Goal: Task Accomplishment & Management: Complete application form

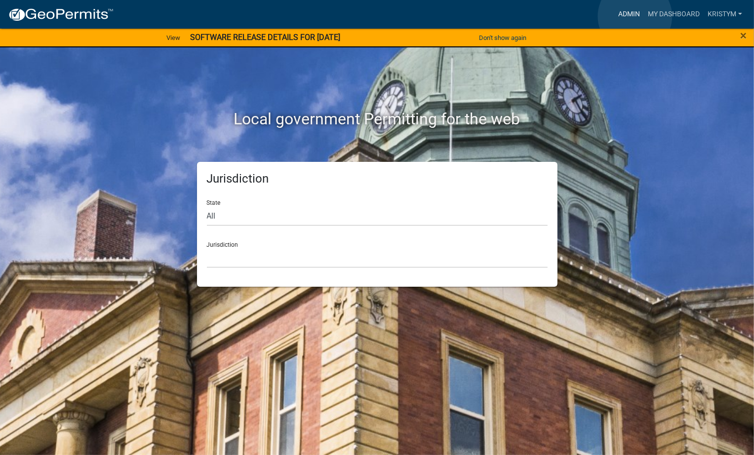
click at [635, 16] on link "Admin" at bounding box center [630, 14] width 30 height 19
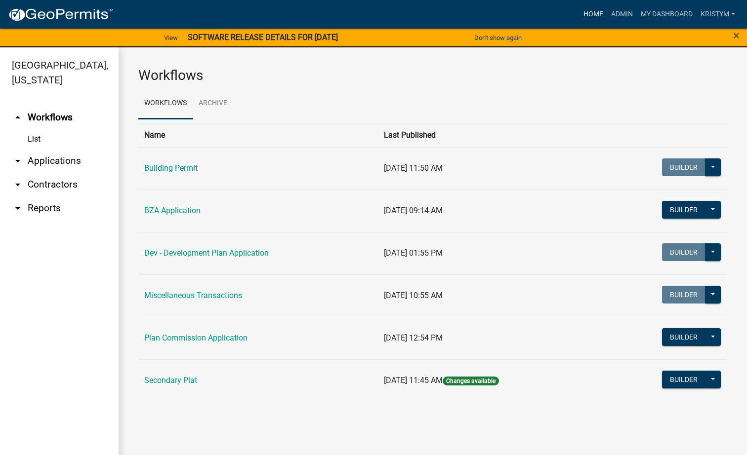
click at [587, 13] on link "Home" at bounding box center [593, 14] width 28 height 19
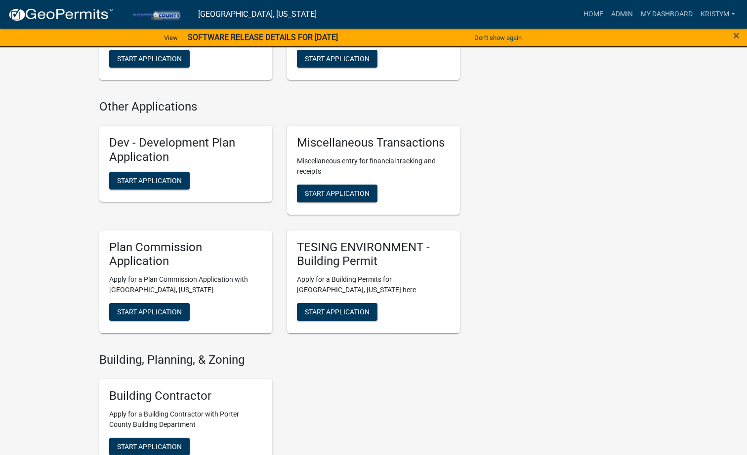
scroll to position [642, 0]
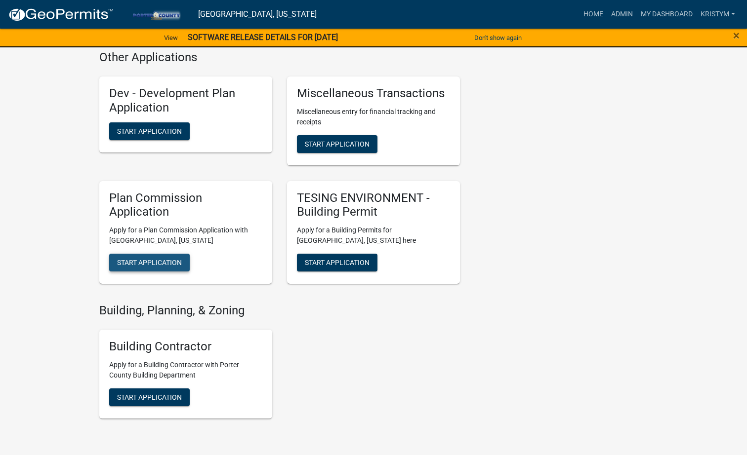
click at [145, 269] on button "Start Application" at bounding box center [149, 263] width 81 height 18
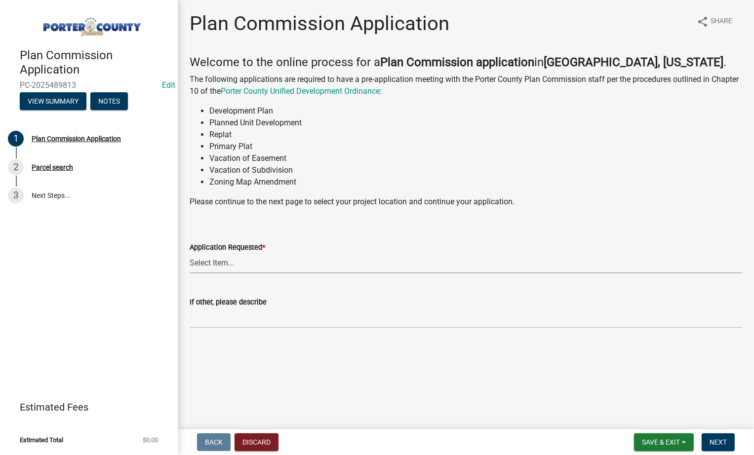
click at [230, 268] on select "Select Item... Appeal Design Waiver Minor Subdivision Major Subdivision Adminis…" at bounding box center [466, 263] width 553 height 20
click at [190, 253] on select "Select Item... Appeal Design Waiver Minor Subdivision Major Subdivision Adminis…" at bounding box center [466, 263] width 553 height 20
select select "a0726822-5fa2-468c-a886-9d45135c4b8c"
click at [242, 320] on input "If other, please describe" at bounding box center [466, 318] width 553 height 20
click at [720, 443] on span "Next" at bounding box center [718, 443] width 17 height 8
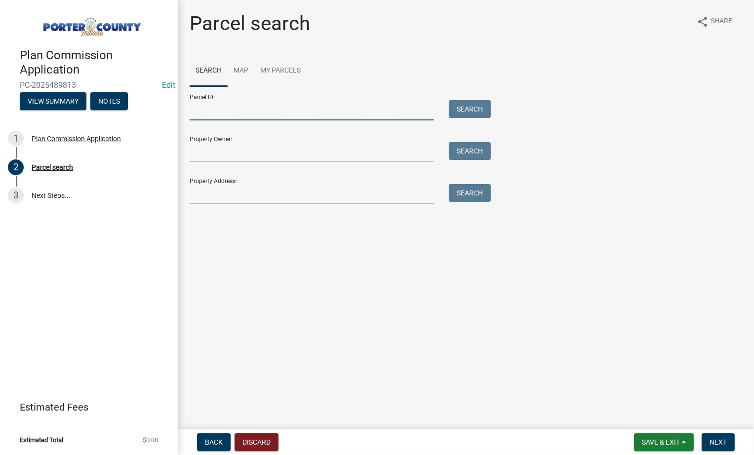
click at [230, 109] on input "Parcel ID:" at bounding box center [312, 110] width 245 height 20
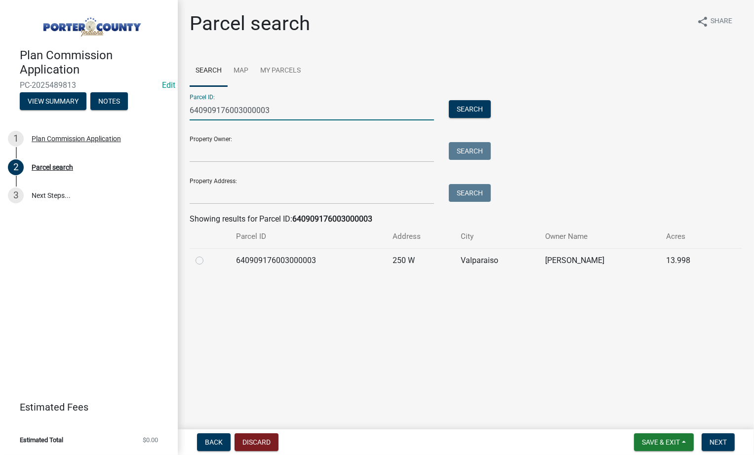
type input "640909176003000003"
click at [207, 255] on label at bounding box center [207, 255] width 0 height 0
click at [207, 261] on input "radio" at bounding box center [210, 258] width 6 height 6
radio input "true"
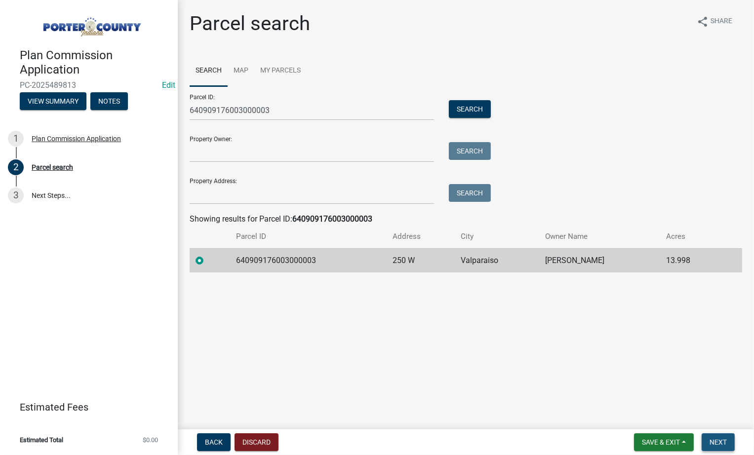
click at [720, 445] on span "Next" at bounding box center [718, 443] width 17 height 8
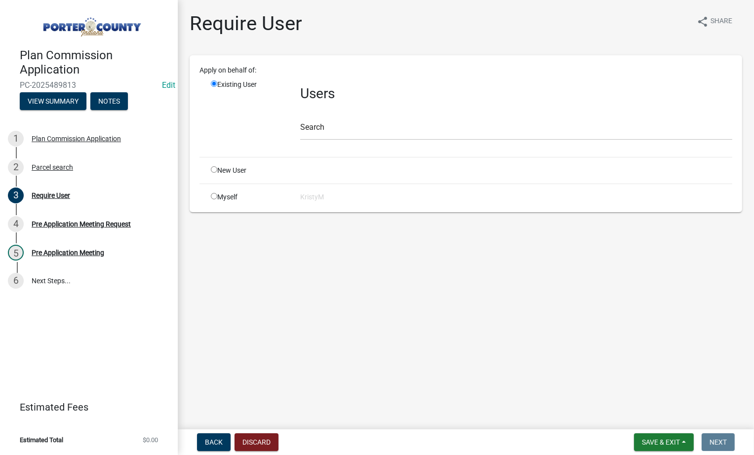
click at [212, 196] on input "radio" at bounding box center [214, 196] width 6 height 6
radio input "true"
radio input "false"
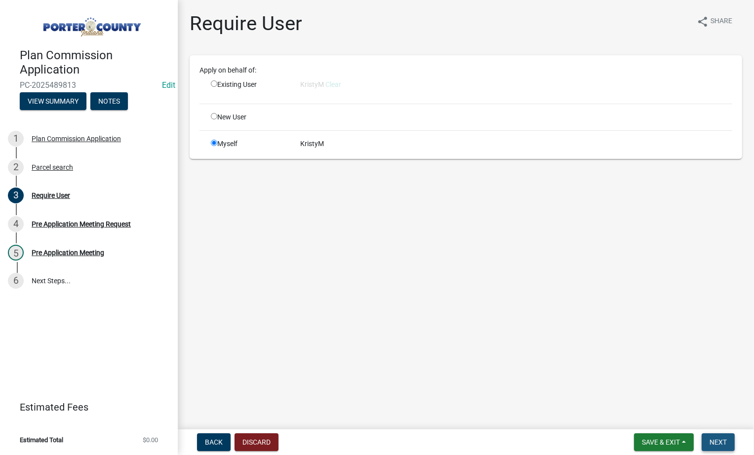
click at [725, 444] on span "Next" at bounding box center [718, 443] width 17 height 8
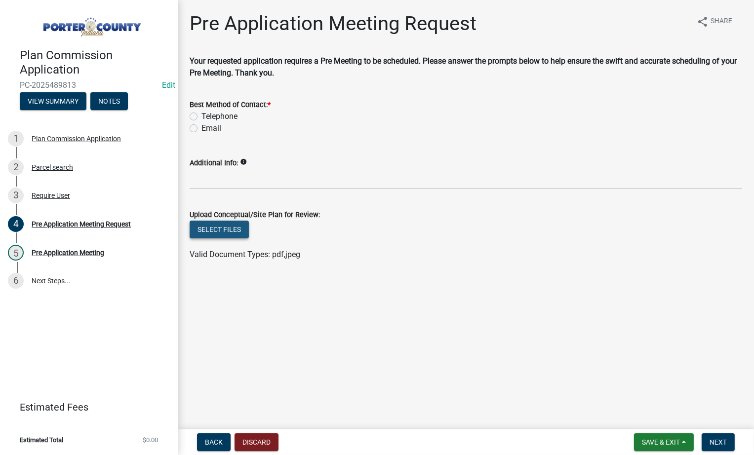
click at [214, 232] on button "Select files" at bounding box center [219, 230] width 59 height 18
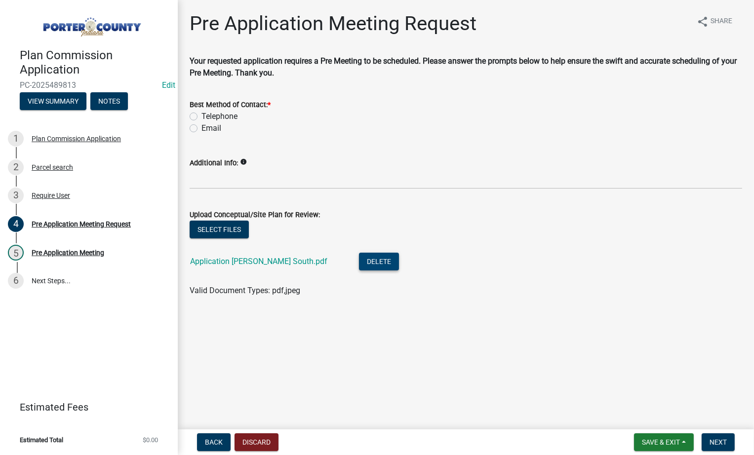
click at [359, 263] on button "Delete" at bounding box center [379, 262] width 40 height 18
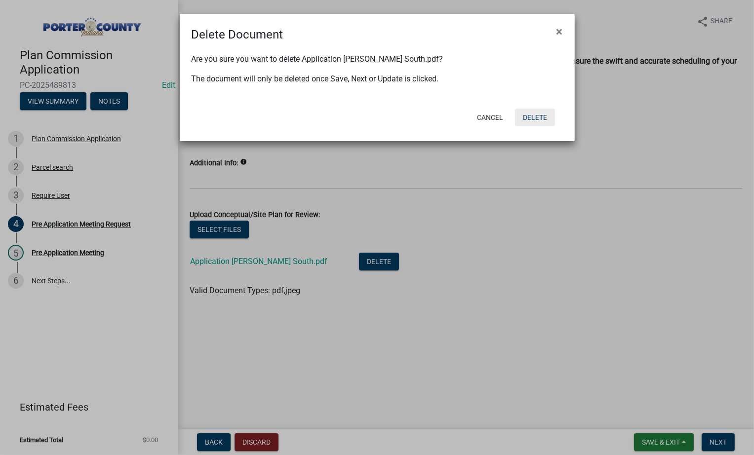
click at [542, 117] on button "Delete" at bounding box center [535, 118] width 40 height 18
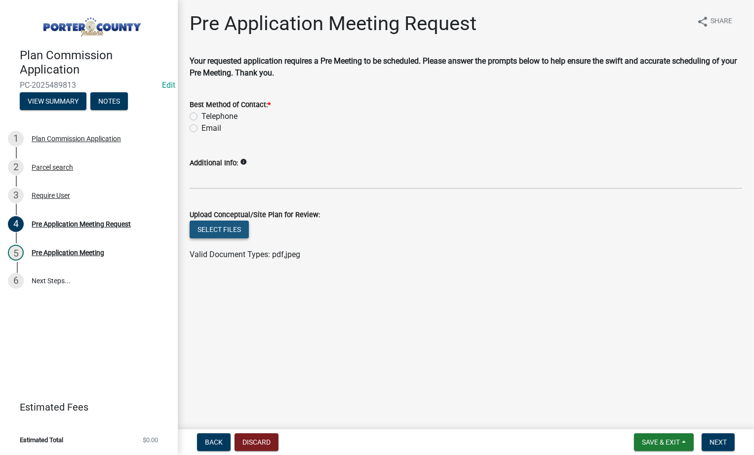
click at [210, 229] on button "Select files" at bounding box center [219, 230] width 59 height 18
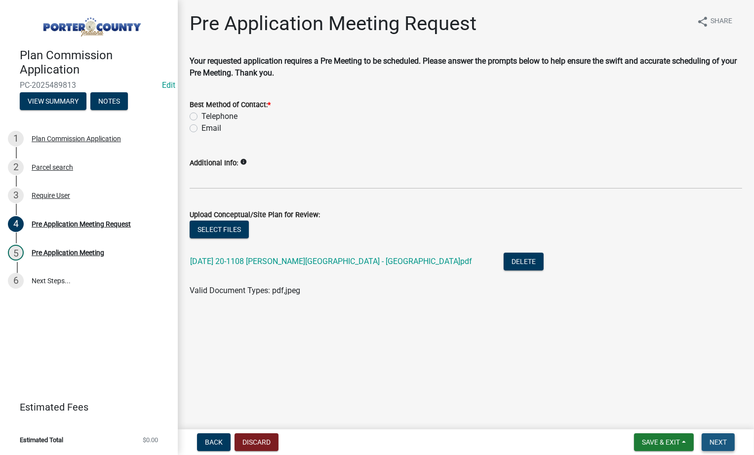
click at [719, 443] on span "Next" at bounding box center [718, 443] width 17 height 8
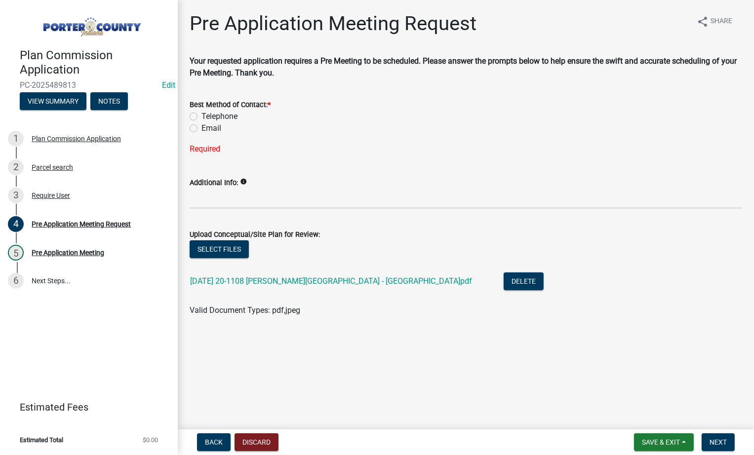
click at [202, 129] on label "Email" at bounding box center [212, 129] width 20 height 12
click at [202, 129] on input "Email" at bounding box center [205, 126] width 6 height 6
radio input "true"
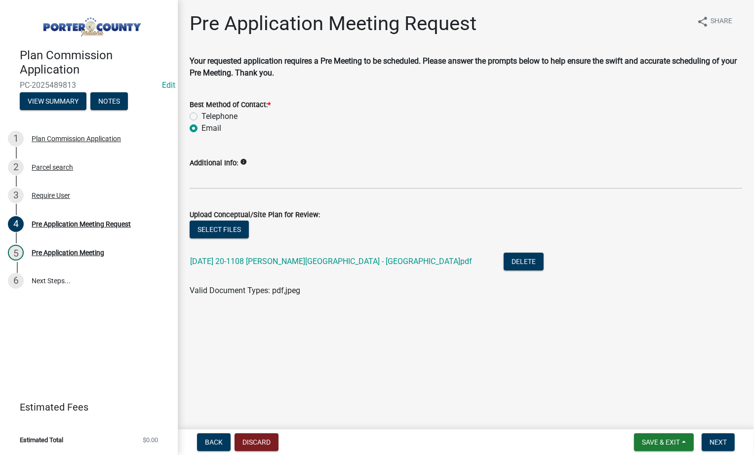
click at [243, 163] on icon "info" at bounding box center [243, 162] width 7 height 7
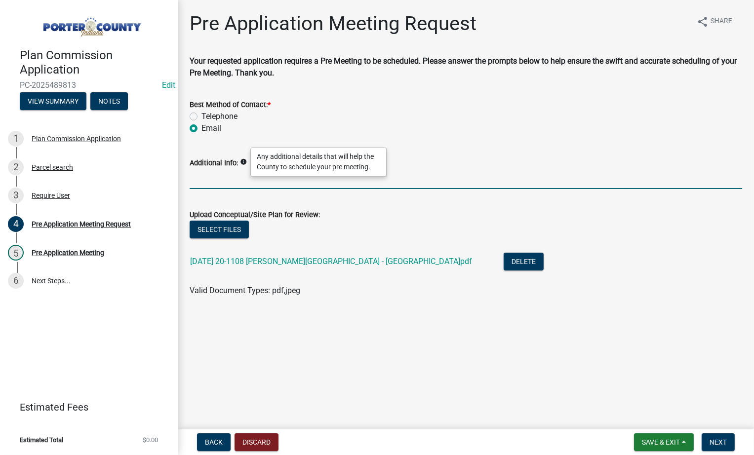
click at [213, 172] on input "Additional Info:" at bounding box center [466, 179] width 553 height 20
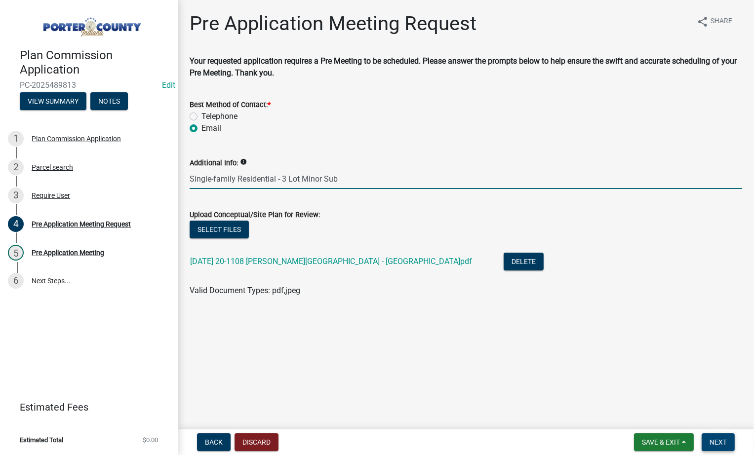
type input "Single-family Residential - 3 Lot Minor Sub"
click at [726, 441] on span "Next" at bounding box center [718, 443] width 17 height 8
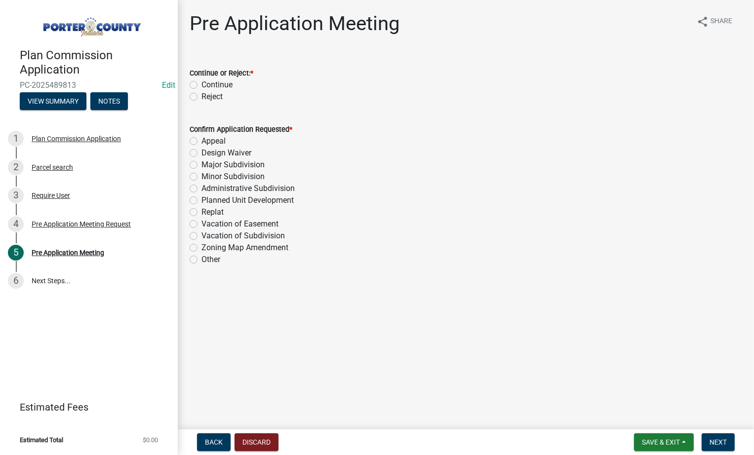
click at [202, 82] on label "Continue" at bounding box center [217, 85] width 31 height 12
click at [202, 82] on input "Continue" at bounding box center [205, 82] width 6 height 6
radio input "true"
click at [202, 174] on label "Minor Subdivision" at bounding box center [233, 177] width 63 height 12
click at [202, 174] on input "Minor Subdivision" at bounding box center [205, 174] width 6 height 6
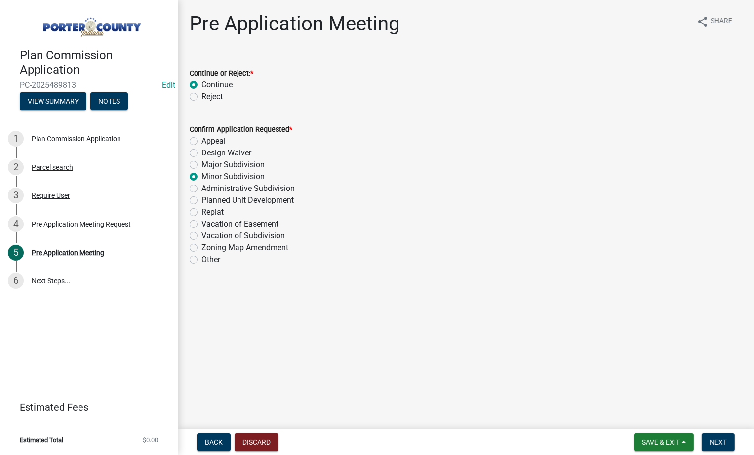
radio input "true"
click at [720, 444] on span "Next" at bounding box center [718, 443] width 17 height 8
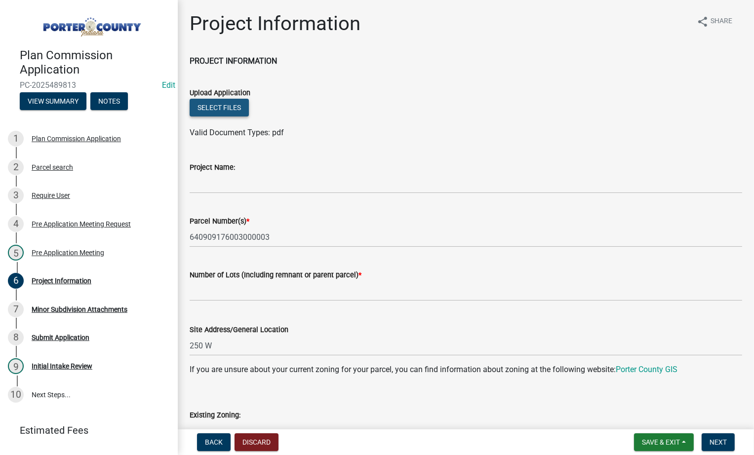
click at [205, 110] on button "Select files" at bounding box center [219, 108] width 59 height 18
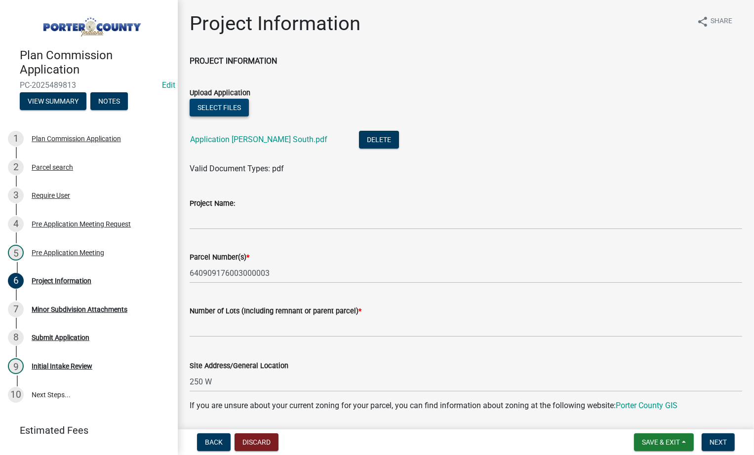
click at [210, 110] on button "Select files" at bounding box center [219, 108] width 59 height 18
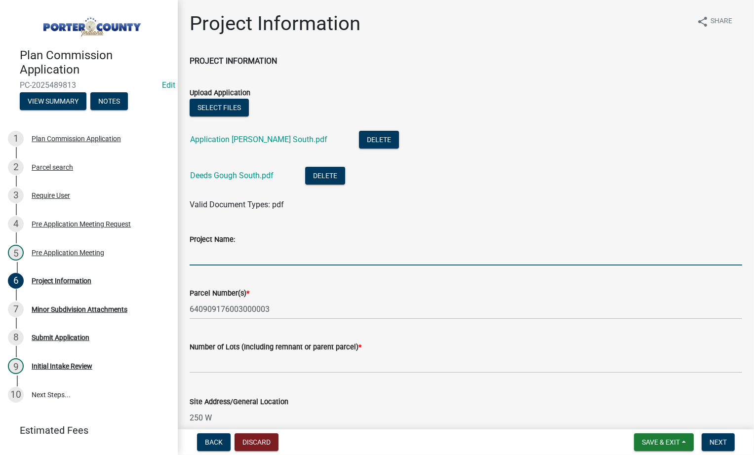
click at [242, 251] on input "Project Name:" at bounding box center [466, 256] width 553 height 20
click at [237, 256] on input "[PERSON_NAME] South Subdivision" at bounding box center [466, 256] width 553 height 20
type input "[PERSON_NAME] South Minor Subdivision"
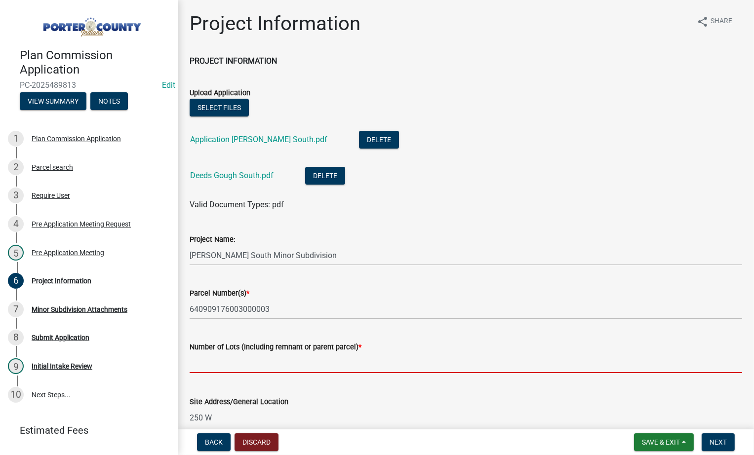
click at [229, 366] on input "text" at bounding box center [466, 363] width 553 height 20
type input "3"
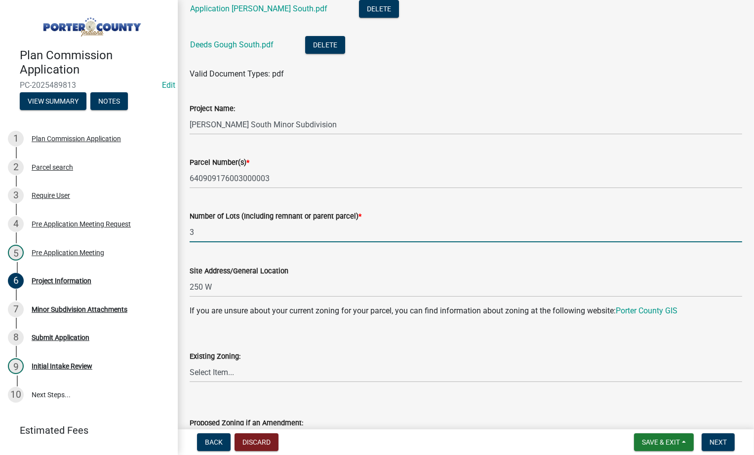
scroll to position [148, 0]
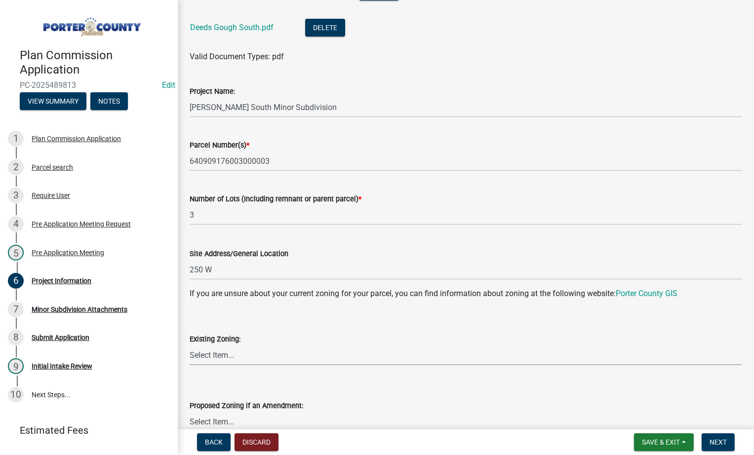
click at [245, 353] on select "Select Item... A1 A2 CH CM CNI1 GW I1 I2 I3 IN MP OT P1 P2 PUD R1 R2 R3 R4 RL RR" at bounding box center [466, 355] width 553 height 20
click at [190, 345] on select "Select Item... A1 A2 CH CM CNI1 GW I1 I2 I3 IN MP OT P1 P2 PUD R1 R2 R3 R4 RL RR" at bounding box center [466, 355] width 553 height 20
select select "ba4169f1-1ce0-4bc0-97d6-c561dcc30a5b"
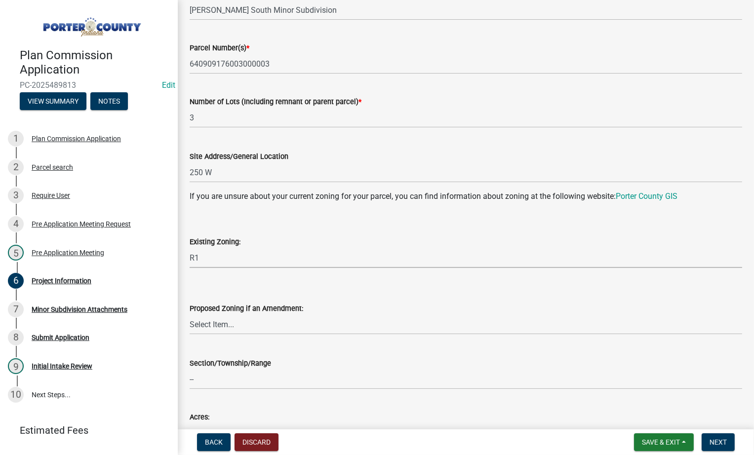
scroll to position [247, 0]
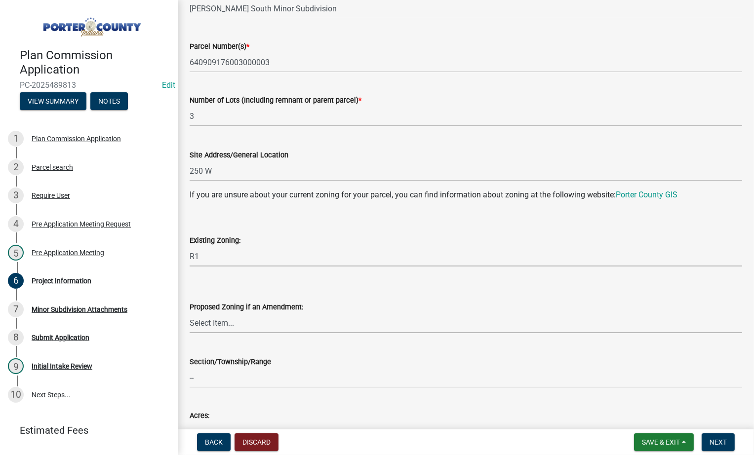
click at [222, 323] on select "Select Item... A1 A2 CH CM CNI1 GW I1 I2 I3 IN MP OT P1 P2 PUD R1 R2 R3 R4 RL RR" at bounding box center [466, 323] width 553 height 20
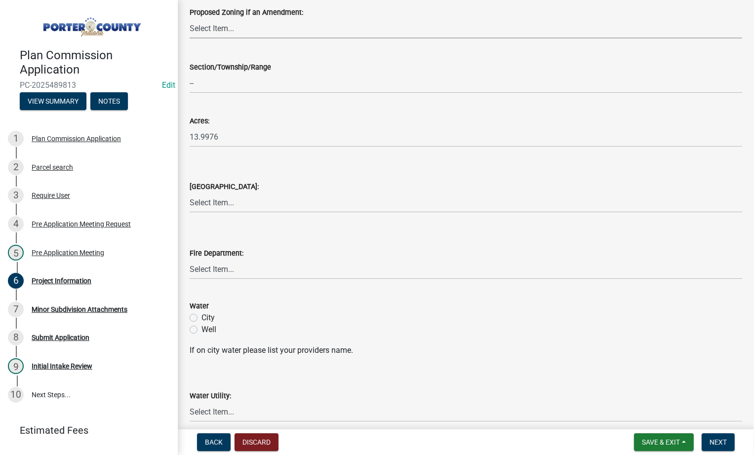
scroll to position [543, 0]
